Goal: Find specific page/section: Find specific page/section

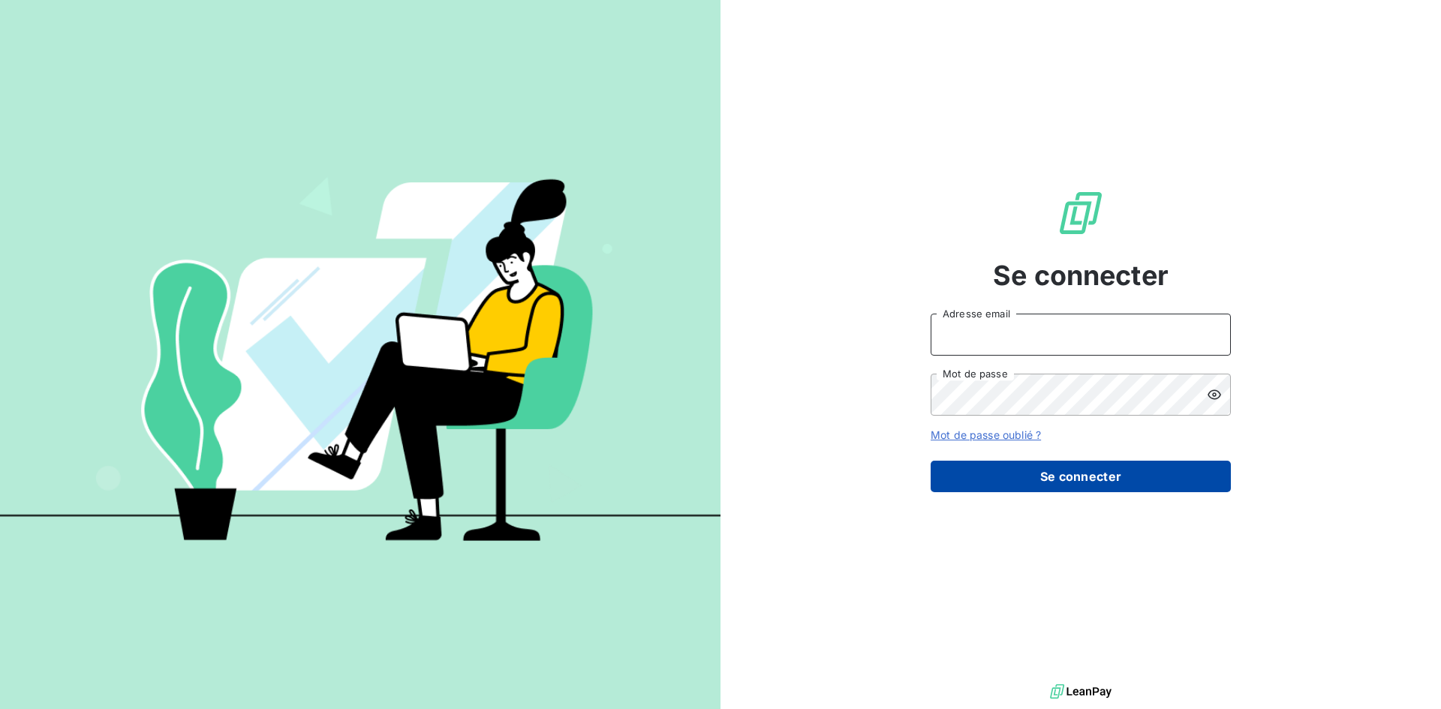
type input "[EMAIL_ADDRESS][DOMAIN_NAME]"
click at [1051, 476] on button "Se connecter" at bounding box center [1081, 477] width 300 height 32
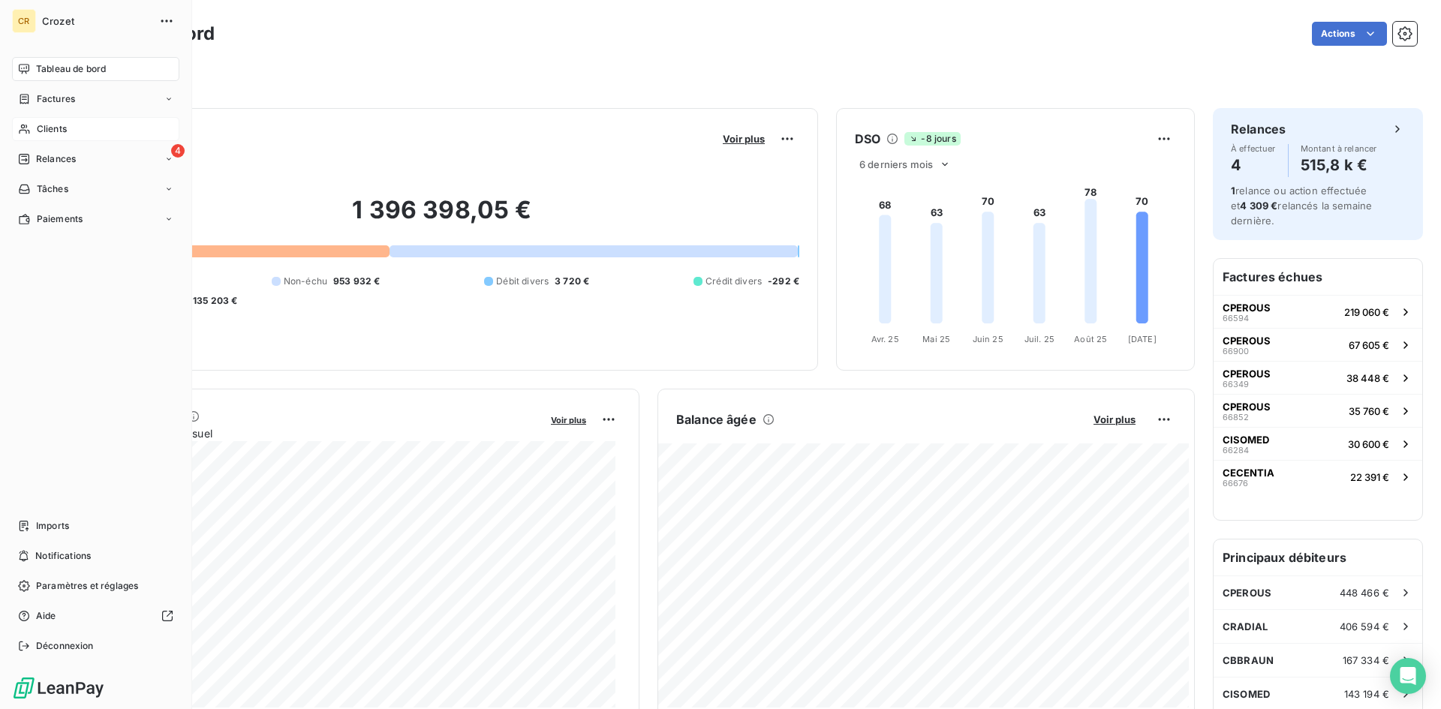
click at [42, 127] on span "Clients" at bounding box center [52, 129] width 30 height 14
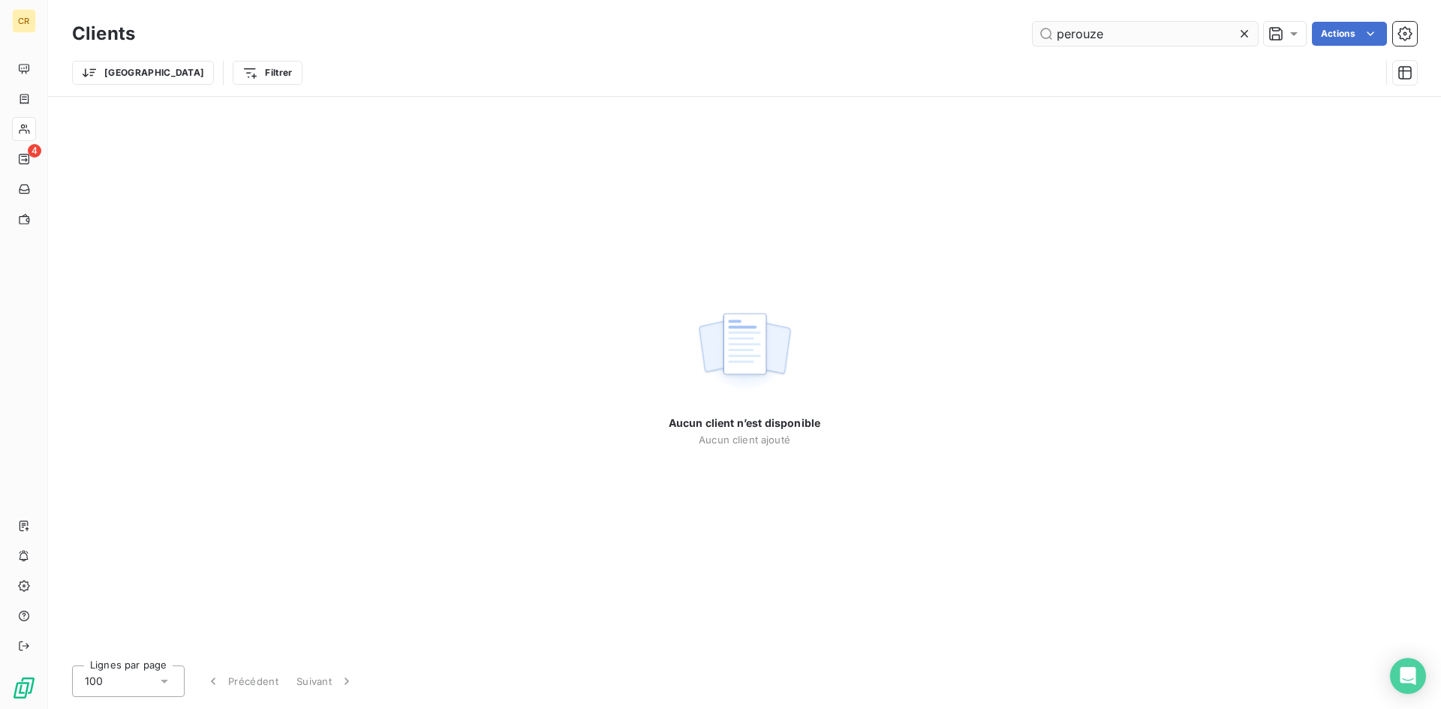
click at [1150, 35] on input "perouze" at bounding box center [1145, 34] width 225 height 24
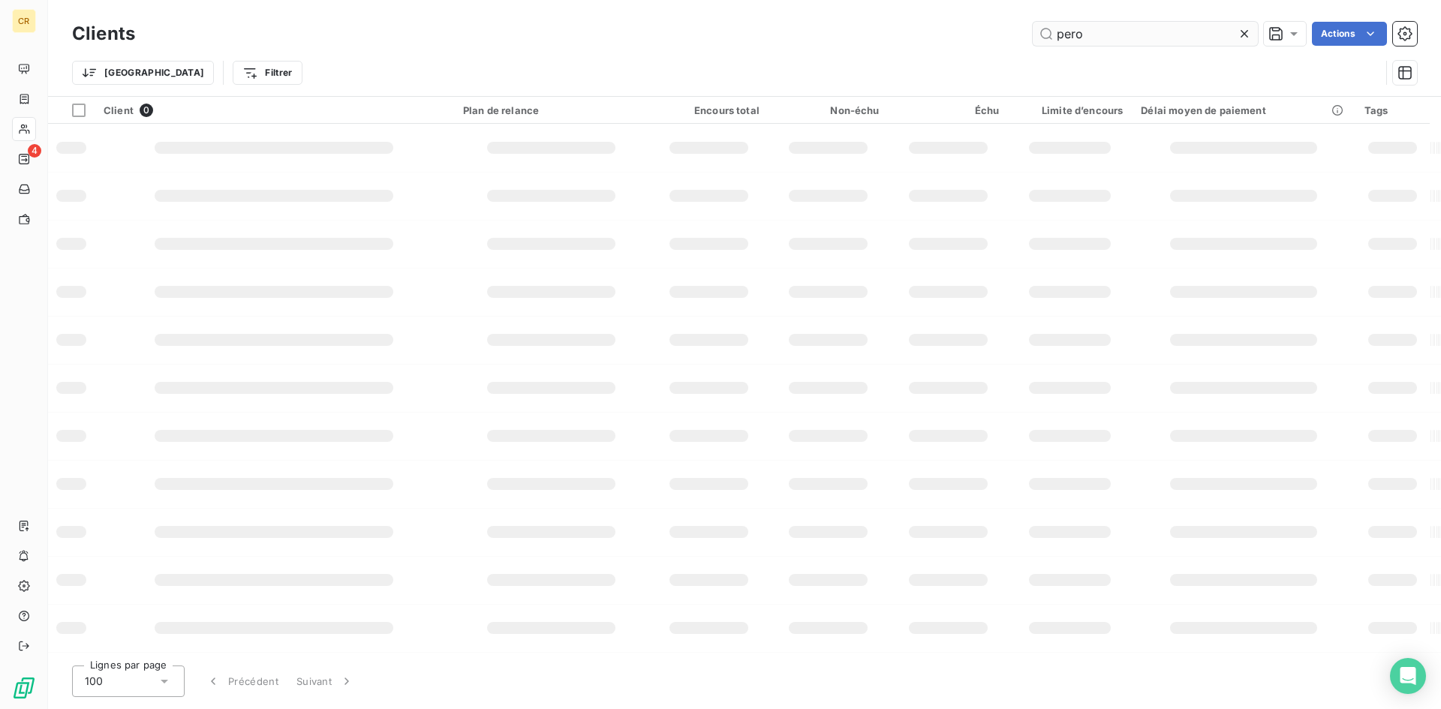
type input "pero"
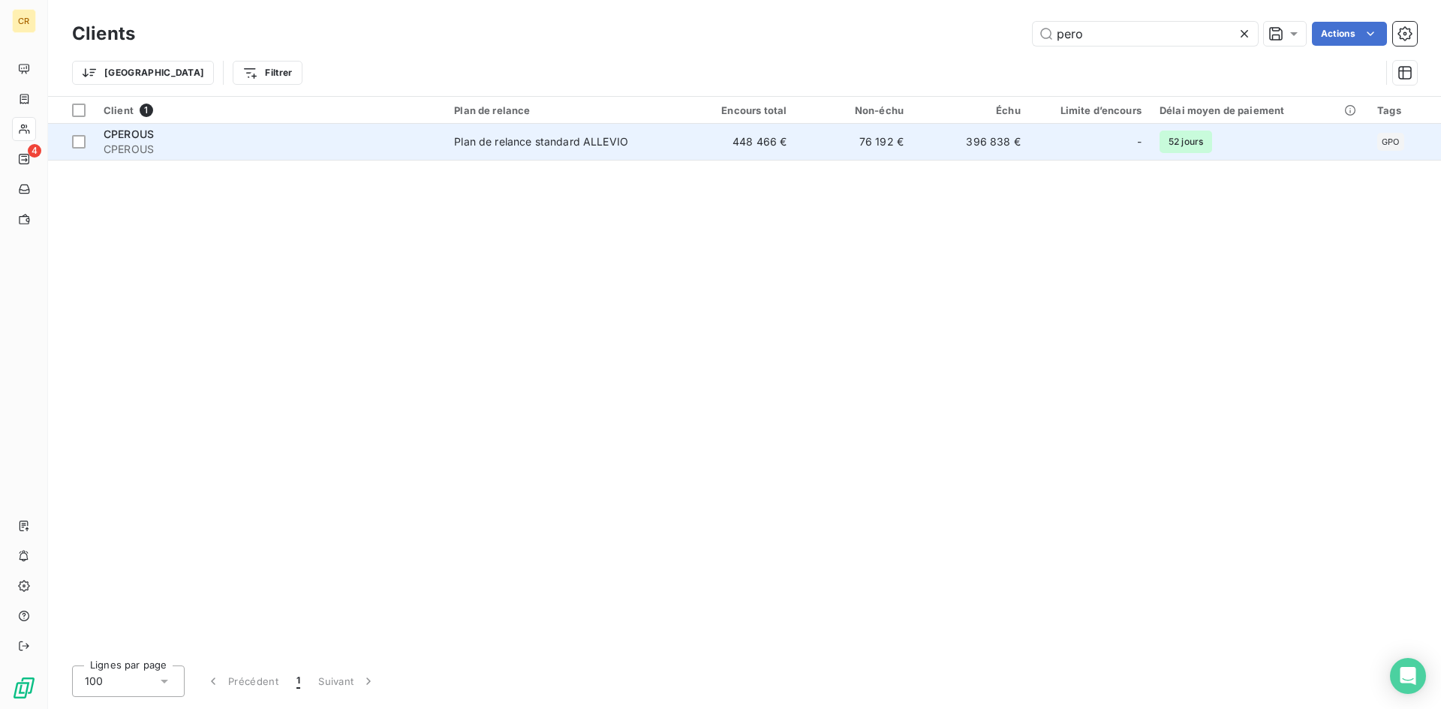
click at [779, 136] on td "448 466 €" at bounding box center [737, 142] width 117 height 36
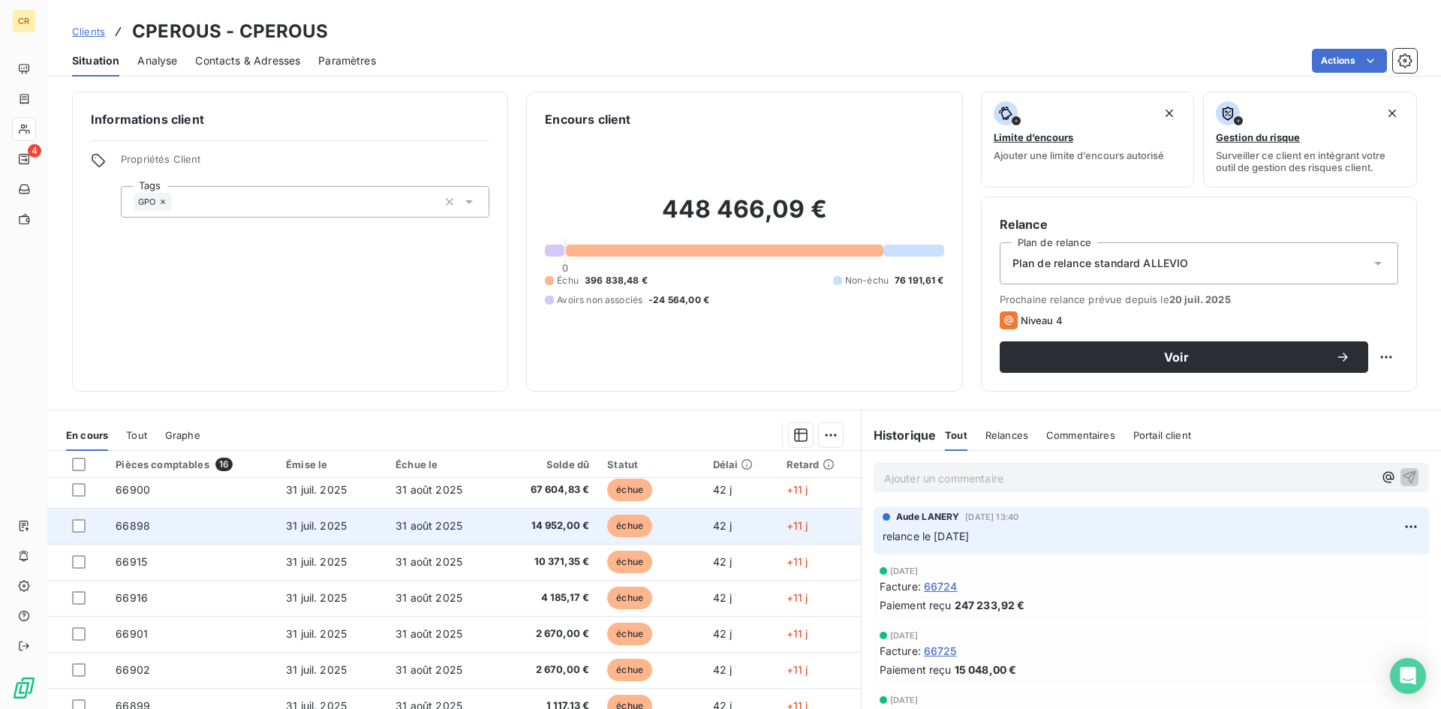
scroll to position [225, 0]
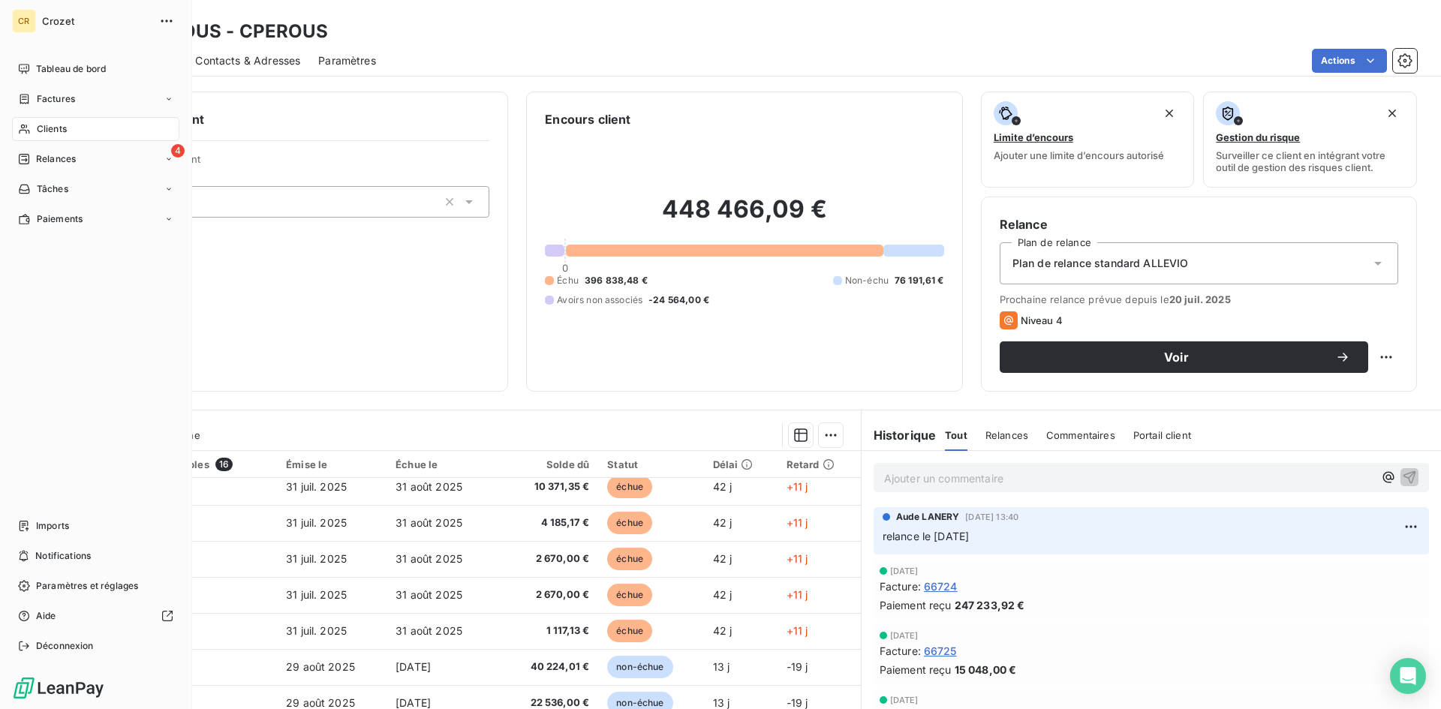
click at [108, 134] on div "Clients" at bounding box center [95, 129] width 167 height 24
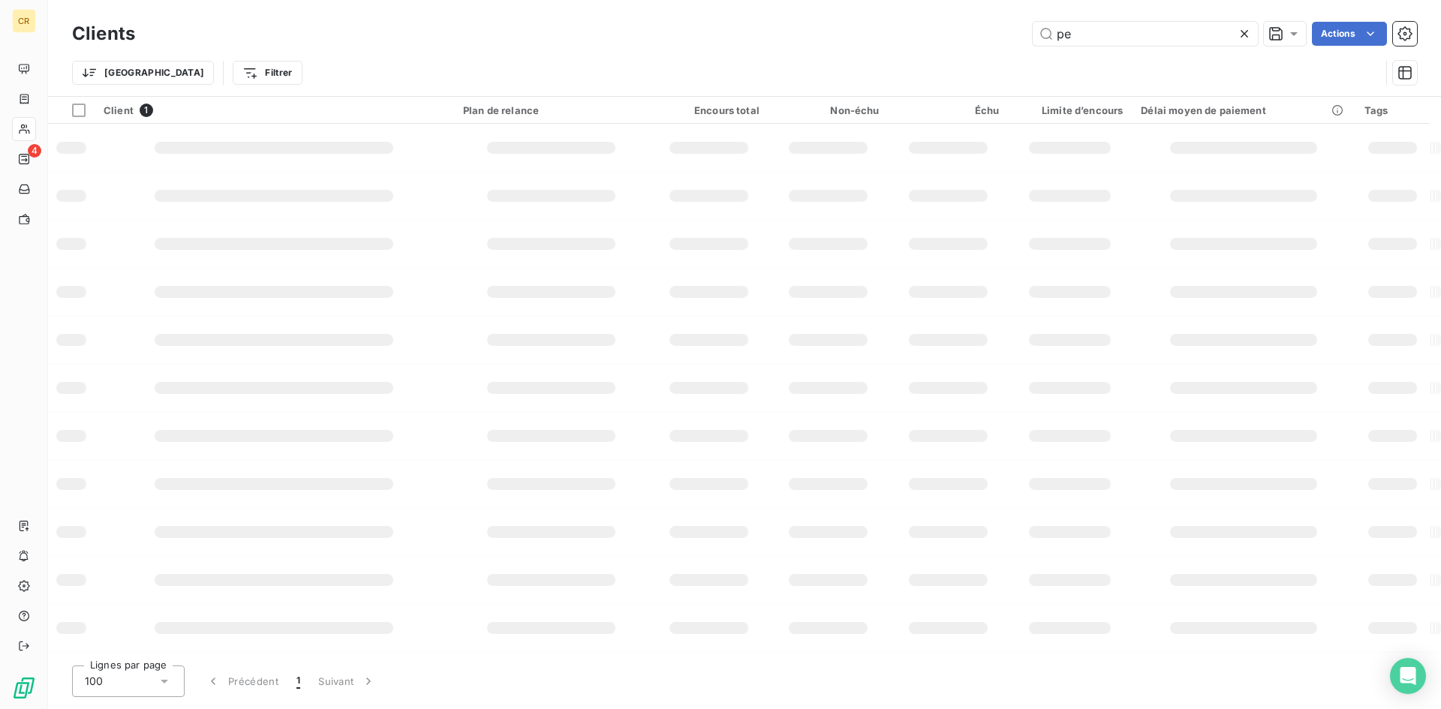
type input "p"
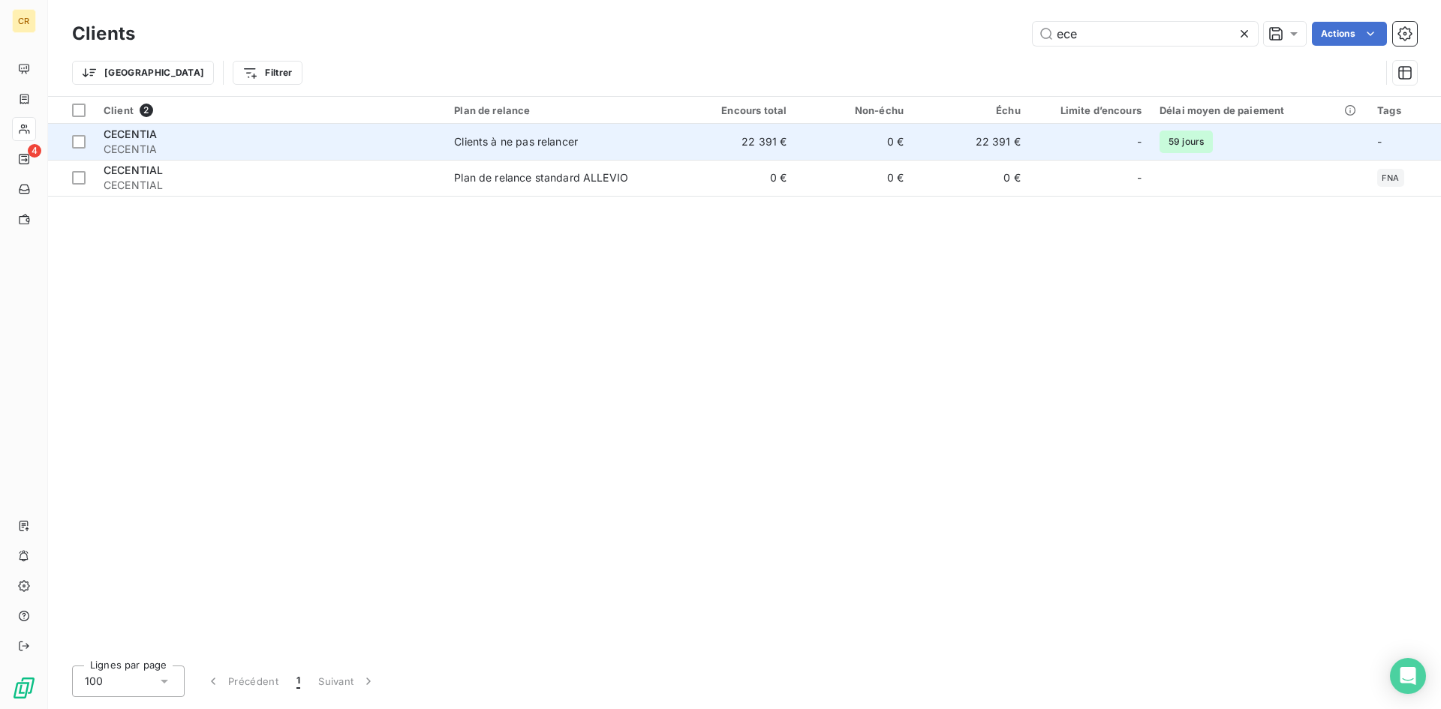
type input "ece"
click at [766, 140] on td "22 391 €" at bounding box center [737, 142] width 117 height 36
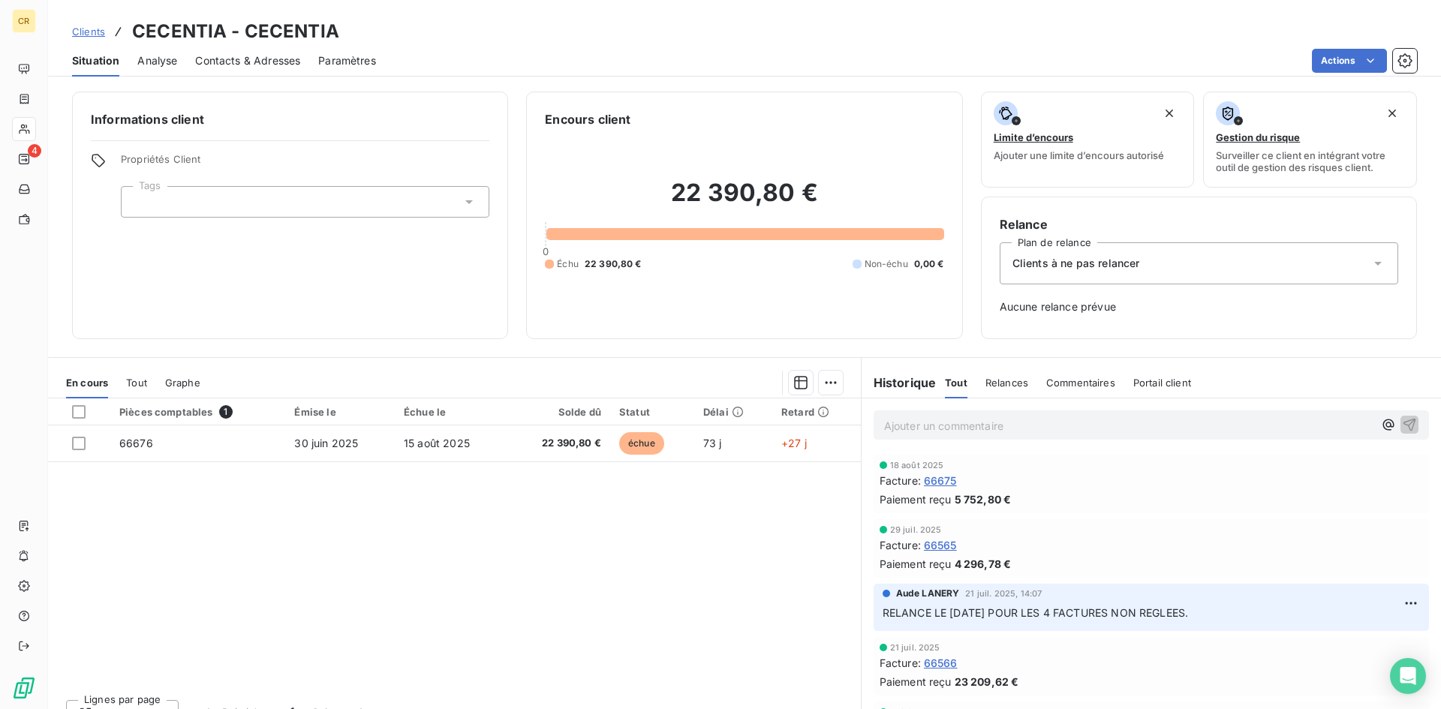
click at [1001, 379] on span "Relances" at bounding box center [1006, 383] width 43 height 12
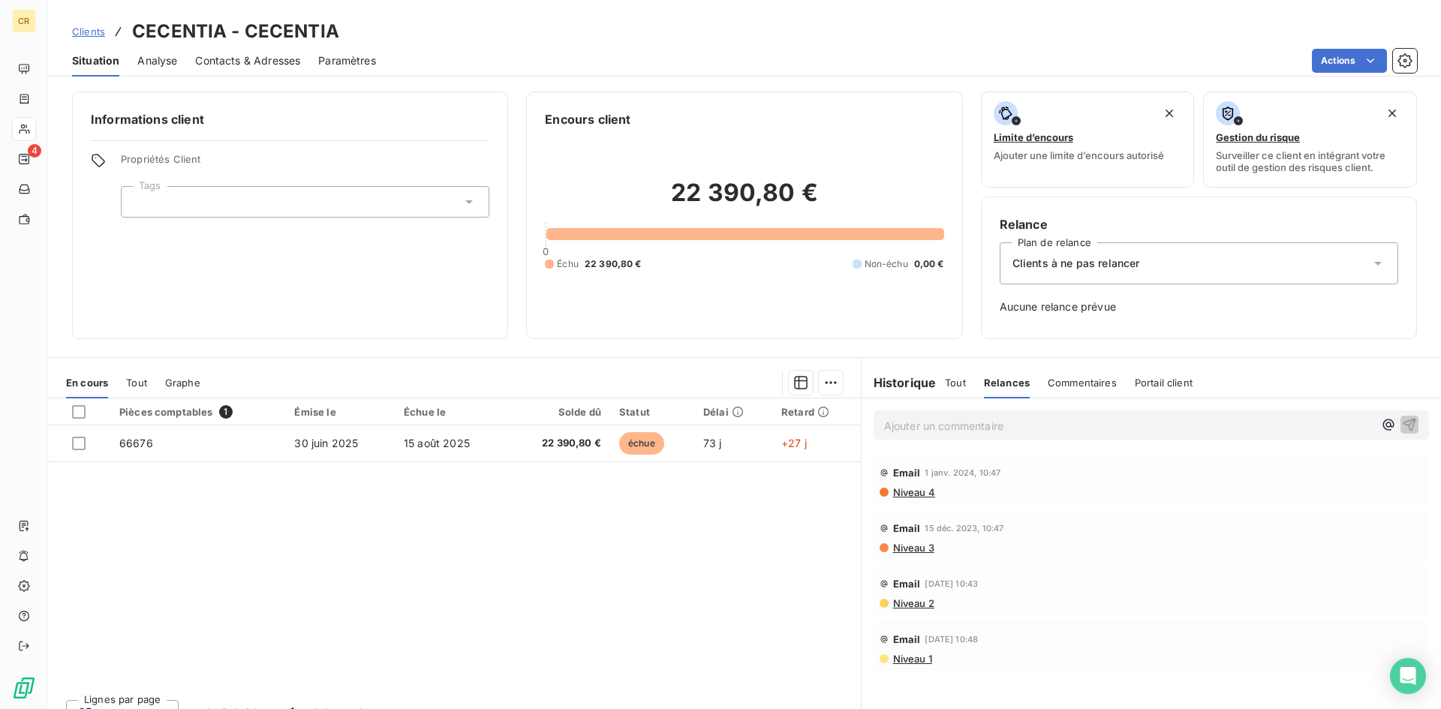
click at [1058, 378] on span "Commentaires" at bounding box center [1082, 383] width 69 height 12
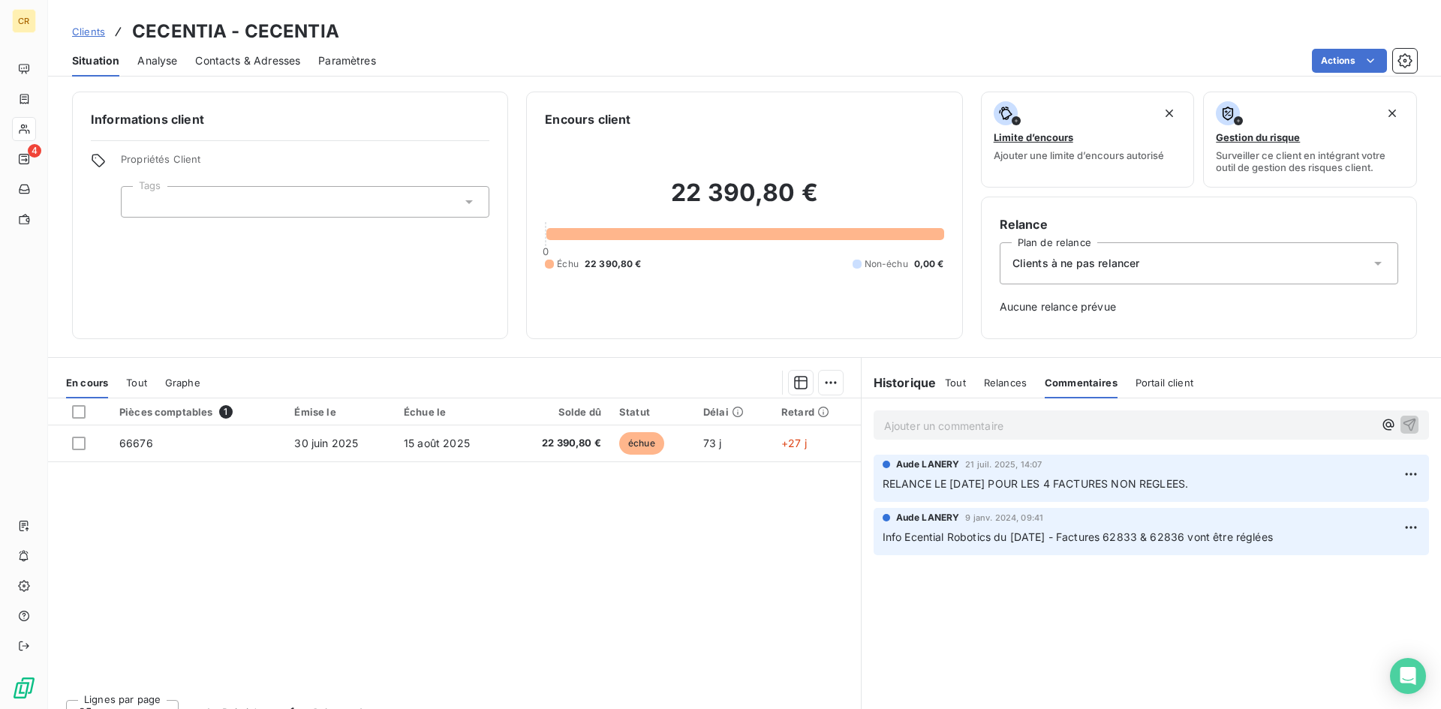
click at [945, 381] on span "Tout" at bounding box center [955, 383] width 21 height 12
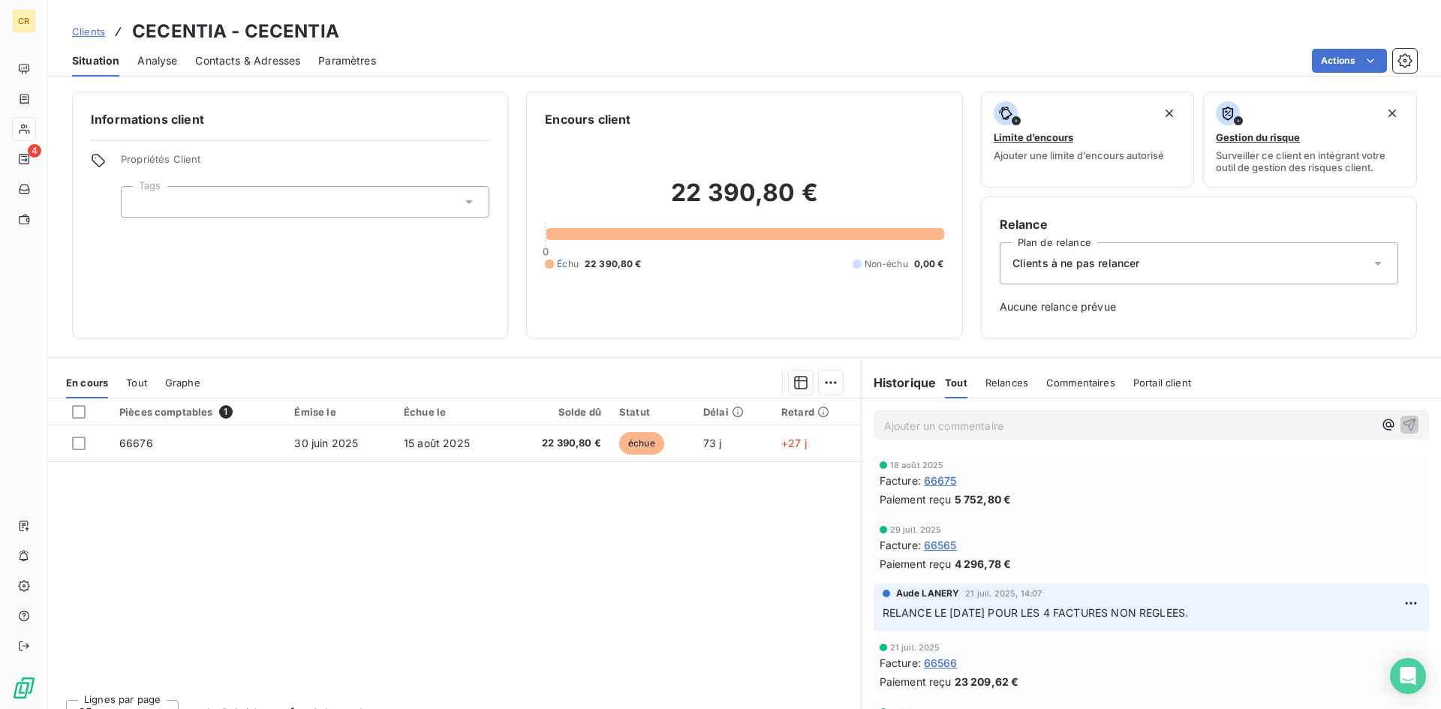
click at [253, 56] on span "Contacts & Adresses" at bounding box center [247, 60] width 105 height 15
